Goal: Find specific page/section: Find specific page/section

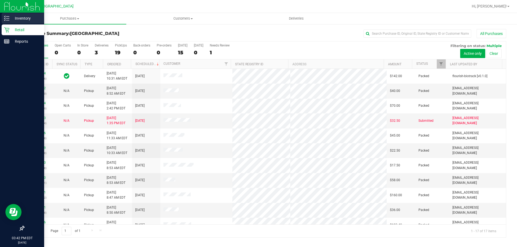
click at [22, 17] on p "Inventory" at bounding box center [25, 18] width 32 height 6
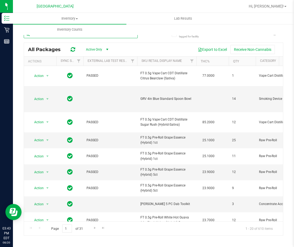
click at [101, 37] on input "text" at bounding box center [81, 34] width 114 height 8
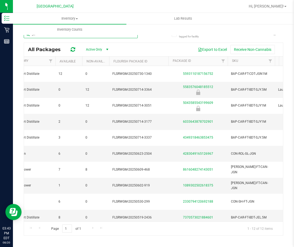
scroll to position [0, 251]
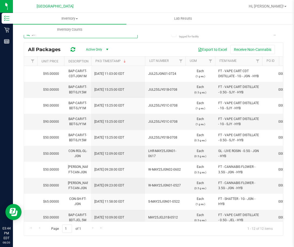
type input "jel"
click at [181, 61] on span "Filter" at bounding box center [180, 61] width 4 height 4
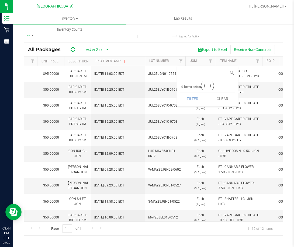
click at [200, 71] on input at bounding box center [204, 73] width 49 height 8
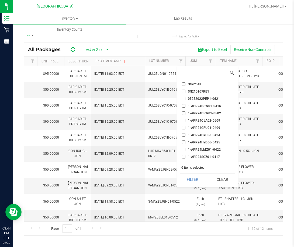
paste input "FEB25JEL02-0227"
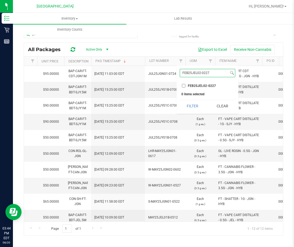
type input "FEB25JEL02-0227"
click at [183, 86] on input "FEB25JEL02-0227" at bounding box center [183, 85] width 3 height 3
checkbox input "true"
click at [197, 107] on button "Filter" at bounding box center [193, 106] width 26 height 12
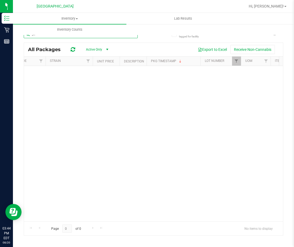
click at [94, 37] on input "jel" at bounding box center [81, 34] width 114 height 8
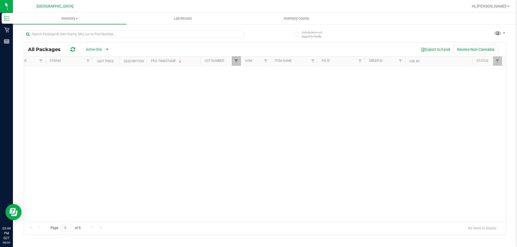
click at [237, 61] on span "Filter" at bounding box center [236, 61] width 4 height 4
click at [236, 60] on span "Filter" at bounding box center [236, 61] width 4 height 4
drag, startPoint x: 267, startPoint y: 75, endPoint x: 234, endPoint y: 78, distance: 33.2
click at [234, 78] on div "FEB25JEL02-0227 Select All SN210107RE1 05252022PEP1-0621 1-APR24BSW01-0416 1-AP…" at bounding box center [263, 90] width 62 height 48
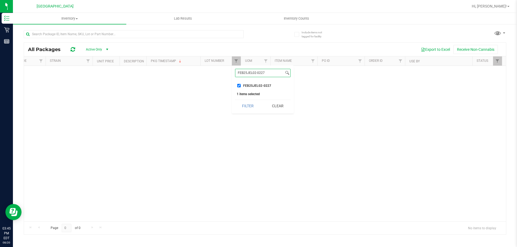
paste input "SEP23BZK03B-0926"
type input "SEP23BZK03B-0926"
click at [240, 86] on input "SEP23BZK03B-0926" at bounding box center [238, 85] width 3 height 3
checkbox input "true"
click at [252, 106] on button "Filter" at bounding box center [248, 106] width 26 height 12
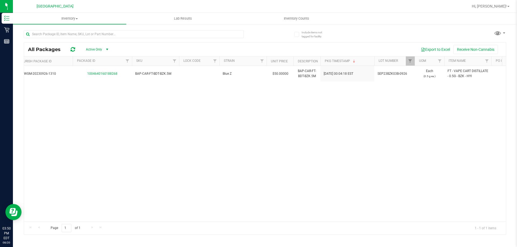
scroll to position [0, 321]
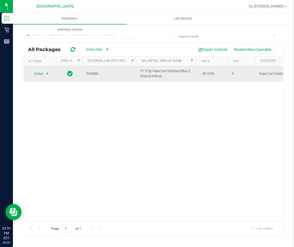
click at [42, 73] on span "Action" at bounding box center [36, 74] width 15 height 8
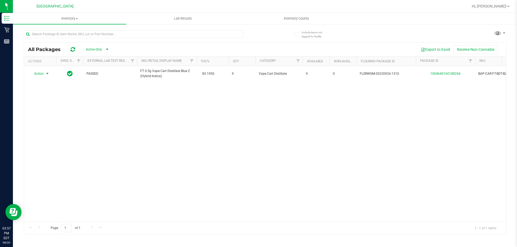
click at [167, 134] on div "Action Action Global inventory Package audit log Print package label Print prod…" at bounding box center [265, 144] width 482 height 156
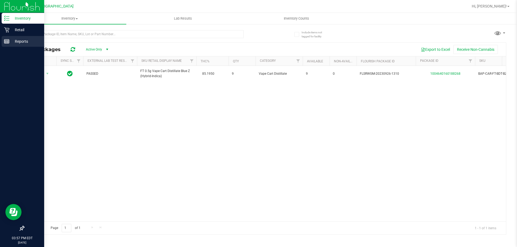
click at [10, 43] on p "Reports" at bounding box center [25, 41] width 32 height 6
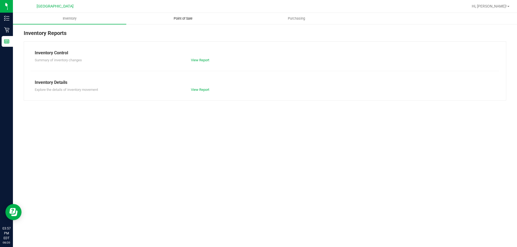
click at [181, 16] on span "Point of Sale" at bounding box center [182, 18] width 33 height 5
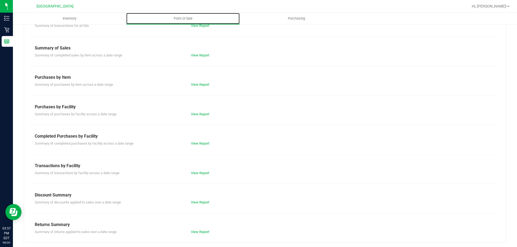
scroll to position [36, 0]
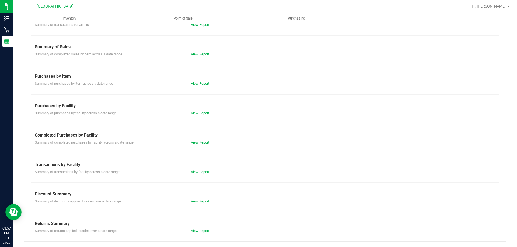
click at [191, 142] on link "View Report" at bounding box center [200, 142] width 18 height 4
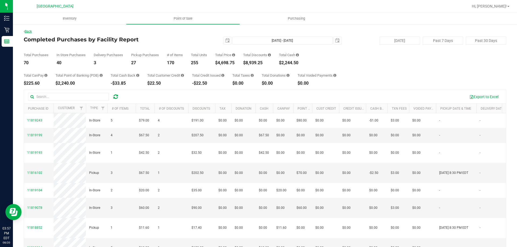
click at [31, 30] on link "Back" at bounding box center [28, 32] width 8 height 4
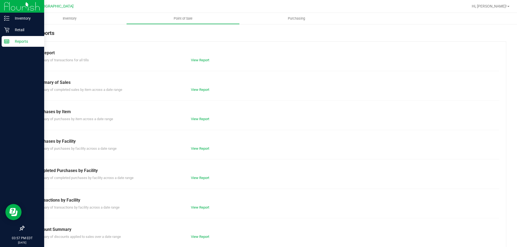
click at [9, 44] on icon at bounding box center [6, 41] width 5 height 5
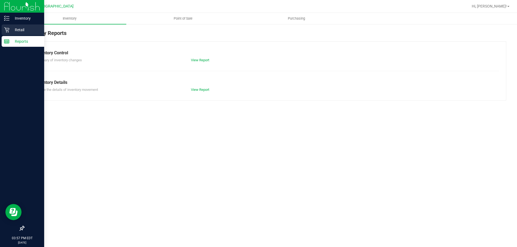
click at [6, 27] on div "Retail" at bounding box center [23, 29] width 43 height 11
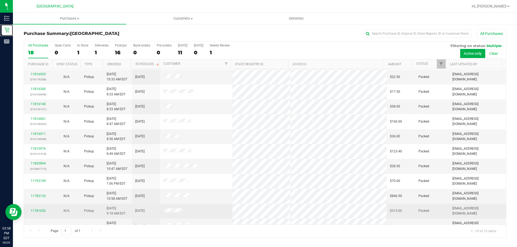
scroll to position [127, 0]
